Goal: Information Seeking & Learning: Find specific fact

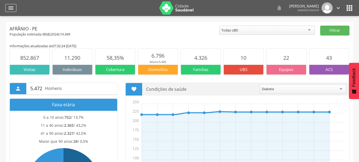
click at [14, 11] on icon "" at bounding box center [11, 8] width 6 height 6
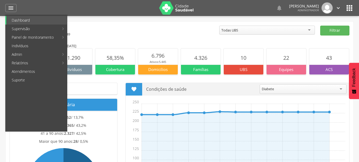
click at [23, 47] on link "Indivíduos" at bounding box center [36, 46] width 61 height 9
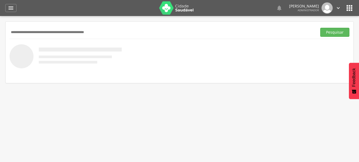
click at [68, 35] on input "text" at bounding box center [163, 32] width 306 height 9
type input "******"
click at [321, 28] on button "Pesquisar" at bounding box center [335, 32] width 29 height 9
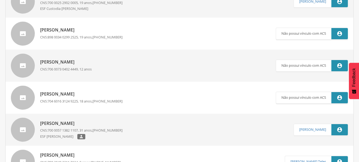
scroll to position [585, 0]
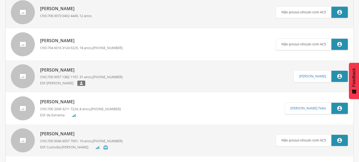
click at [86, 69] on p "[PERSON_NAME]" at bounding box center [81, 70] width 82 height 6
type input "**********"
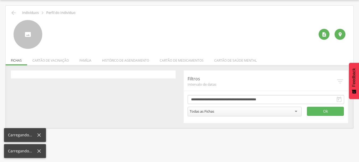
scroll to position [16, 0]
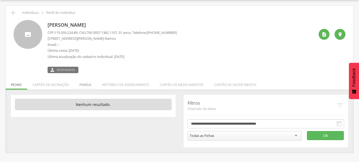
click at [85, 85] on li "Família" at bounding box center [85, 83] width 23 height 13
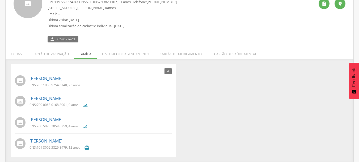
scroll to position [47, 0]
drag, startPoint x: 37, startPoint y: 104, endPoint x: 67, endPoint y: 104, distance: 29.5
click at [67, 104] on span "700 0063 0168 8001" at bounding box center [52, 104] width 30 height 5
copy span "700 0063 0168 8001"
drag, startPoint x: 37, startPoint y: 124, endPoint x: 67, endPoint y: 126, distance: 29.9
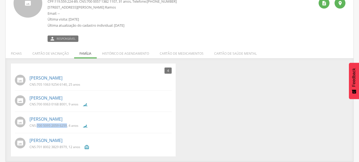
click at [67, 126] on p "CNS: 700 5095 2059 6259 , 4 anos" at bounding box center [54, 125] width 49 height 5
copy span "700 5095 2059 6259"
drag, startPoint x: 37, startPoint y: 84, endPoint x: 67, endPoint y: 84, distance: 30.1
click at [67, 84] on p "CNS: 705 1063 9254 6140 , 25 anos" at bounding box center [55, 84] width 51 height 5
copy span "705 1063 9254 6140"
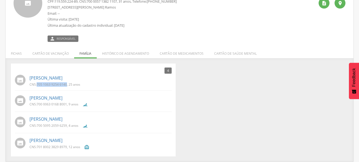
scroll to position [20, 0]
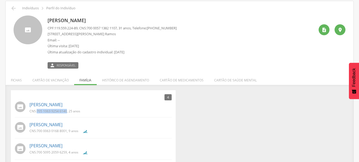
drag, startPoint x: 155, startPoint y: 28, endPoint x: 181, endPoint y: 29, distance: 26.4
click at [181, 29] on div "[PERSON_NAME] CPF: 119.559.224-89 , CNS: [PHONE_NUMBER] , 31 anos, Telefone: [P…" at bounding box center [181, 41] width 267 height 53
copy span "[PHONE_NUMBER]"
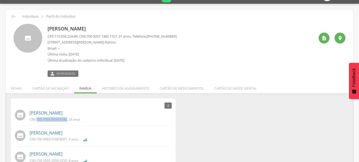
scroll to position [0, 0]
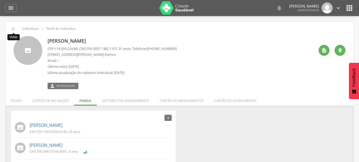
click at [14, 28] on icon "" at bounding box center [13, 29] width 6 height 6
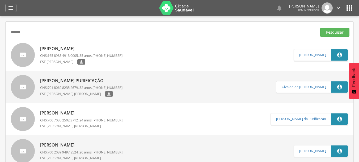
drag, startPoint x: 24, startPoint y: 32, endPoint x: 0, endPoint y: 27, distance: 24.1
click at [0, 27] on div " Supervisão  Distritos  Ubs adicionar ubs  Coordenador: - Afrânio / PE Inte…" at bounding box center [179, 97] width 359 height 162
type input "*"
click at [340, 32] on button "Pesquisar" at bounding box center [335, 32] width 29 height 9
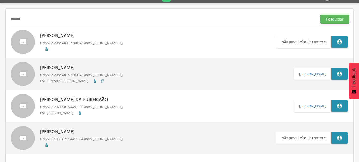
scroll to position [20, 0]
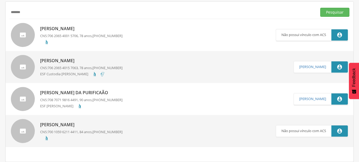
click at [91, 93] on p "[PERSON_NAME] da Purificaão" at bounding box center [81, 92] width 82 height 6
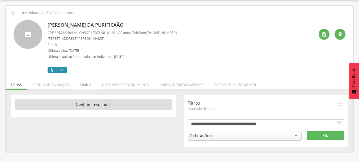
click at [86, 85] on li "Família" at bounding box center [85, 83] width 23 height 13
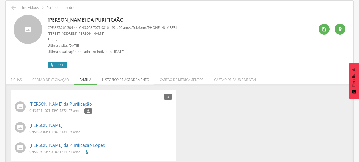
scroll to position [26, 0]
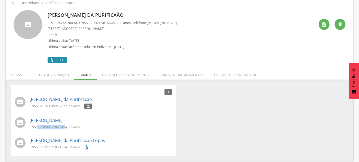
drag, startPoint x: 38, startPoint y: 127, endPoint x: 66, endPoint y: 127, distance: 28.5
click at [66, 127] on span "898 0041 1782 8454" at bounding box center [52, 126] width 30 height 5
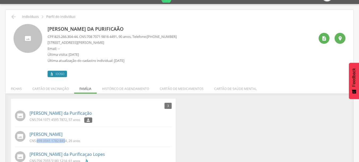
scroll to position [0, 0]
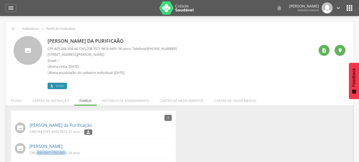
drag, startPoint x: 155, startPoint y: 49, endPoint x: 181, endPoint y: 49, distance: 26.3
click at [181, 49] on div "[PERSON_NAME] da Purificaão CPF: 825.266.304-44 , CNS: [PHONE_NUMBER] , 90 anos…" at bounding box center [181, 62] width 267 height 53
copy span "[PHONE_NUMBER]"
click at [11, 28] on icon "" at bounding box center [13, 29] width 6 height 6
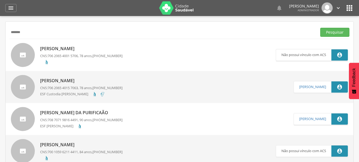
scroll to position [16, 0]
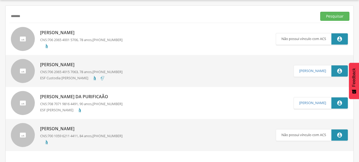
drag, startPoint x: 18, startPoint y: 16, endPoint x: 0, endPoint y: 14, distance: 18.3
click at [0, 14] on div " Supervisão  Distritos  Ubs adicionar ubs  Coordenador: - Afrânio / PE Inte…" at bounding box center [179, 81] width 359 height 162
click at [321, 12] on button "Pesquisar" at bounding box center [335, 16] width 29 height 9
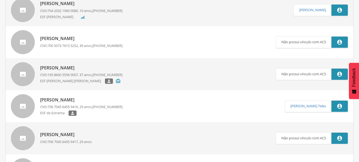
scroll to position [549, 0]
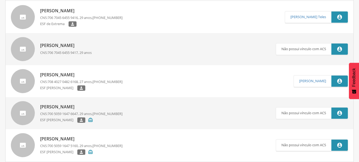
click at [101, 75] on p "[PERSON_NAME]" at bounding box center [81, 75] width 82 height 6
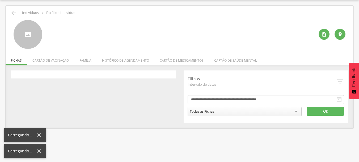
scroll to position [16, 0]
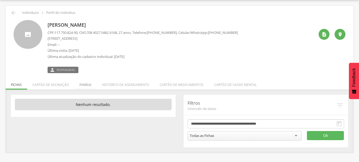
click at [86, 85] on li "Família" at bounding box center [85, 83] width 23 height 13
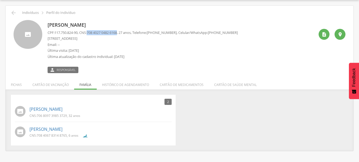
drag, startPoint x: 90, startPoint y: 32, endPoint x: 123, endPoint y: 32, distance: 33.0
click at [123, 32] on p "CPF: 117.750.824-90 , CNS: [PHONE_NUMBER] , 27 anos, Telefone: [PHONE_NUMBER] ,…" at bounding box center [143, 32] width 191 height 5
copy span "708 4027 0482 6168"
drag, startPoint x: 155, startPoint y: 32, endPoint x: 180, endPoint y: 31, distance: 25.6
click at [177, 31] on span "[PHONE_NUMBER]" at bounding box center [162, 32] width 30 height 5
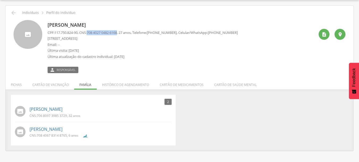
copy span "[PHONE_NUMBER]"
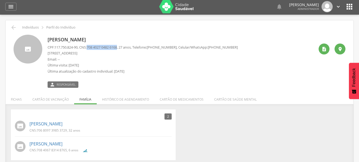
scroll to position [1, 0]
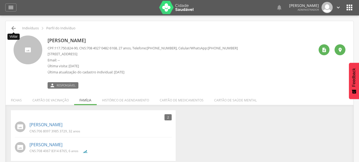
click at [12, 26] on icon "" at bounding box center [13, 28] width 6 height 6
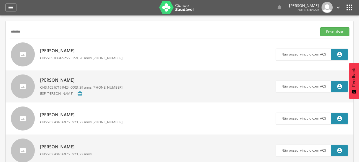
scroll to position [16, 0]
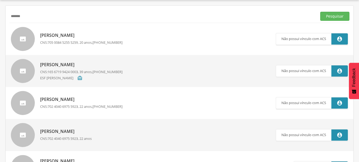
click at [27, 16] on input "*******" at bounding box center [163, 16] width 306 height 9
paste input "**********"
type input "**********"
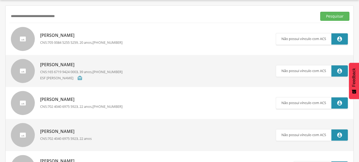
click at [321, 12] on button "Pesquisar" at bounding box center [335, 16] width 29 height 9
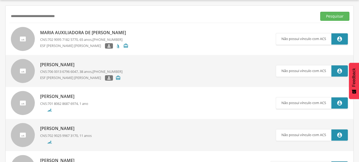
scroll to position [0, 0]
